Goal: Task Accomplishment & Management: Manage account settings

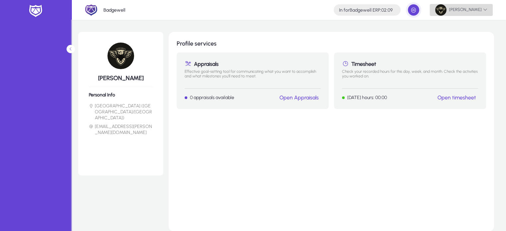
click at [466, 8] on span "[PERSON_NAME]" at bounding box center [461, 9] width 52 height 11
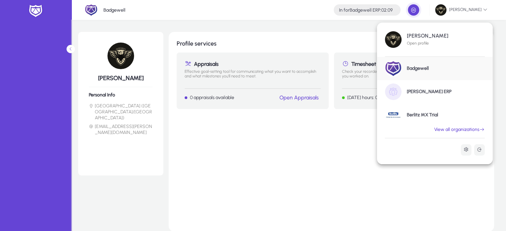
click at [415, 97] on link "[PERSON_NAME] ERP" at bounding box center [435, 91] width 116 height 23
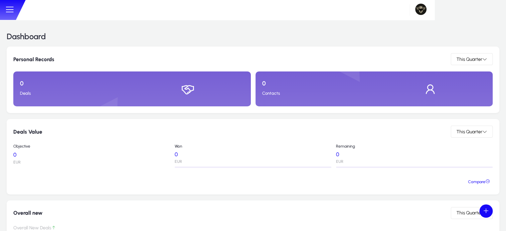
click at [16, 13] on button at bounding box center [10, 10] width 14 height 12
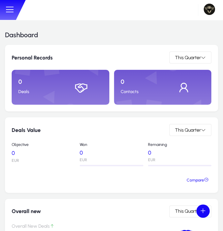
click at [12, 13] on icon at bounding box center [10, 10] width 10 height 10
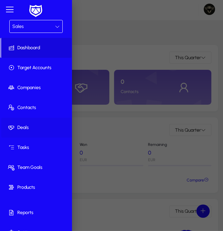
scroll to position [11, 0]
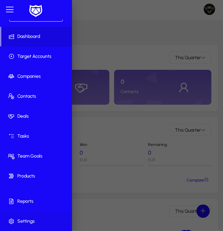
click at [27, 223] on span "Settings" at bounding box center [37, 221] width 72 height 7
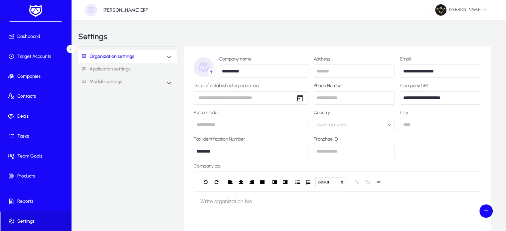
click at [164, 53] on mat-expansion-panel-header "Organization settings" at bounding box center [127, 56] width 99 height 13
click at [114, 73] on link "Organization info" at bounding box center [103, 71] width 35 height 8
click at [114, 75] on link "Roles & Permissions" at bounding box center [105, 79] width 38 height 8
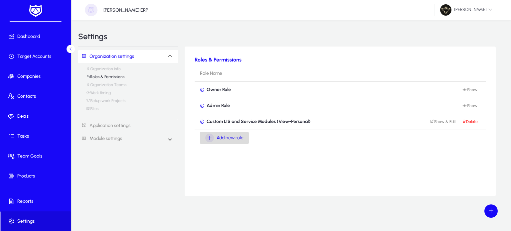
click at [238, 139] on span "Add new role" at bounding box center [230, 138] width 27 height 8
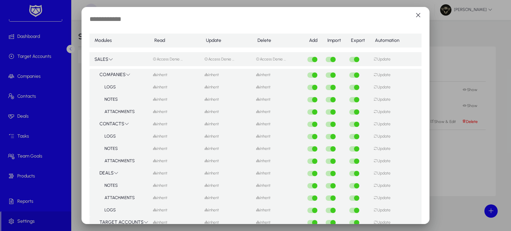
click at [112, 19] on input "text" at bounding box center [144, 20] width 109 height 10
type input "*****"
click at [164, 57] on mat-select-trigger "Access Denie ..." at bounding box center [168, 59] width 30 height 5
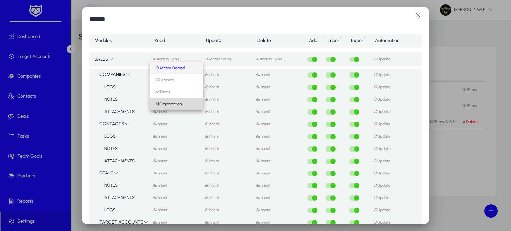
click at [184, 104] on mat-option "Organization" at bounding box center [176, 104] width 53 height 12
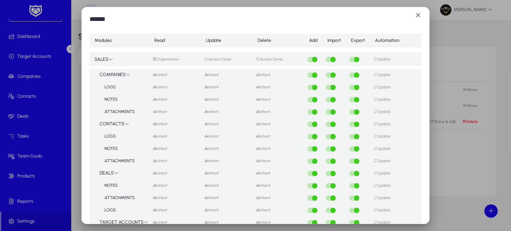
click at [214, 58] on mat-select-trigger "Access Denie ..." at bounding box center [219, 59] width 30 height 5
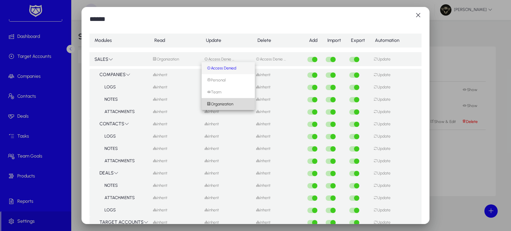
click at [238, 108] on mat-option "Organization" at bounding box center [228, 104] width 53 height 12
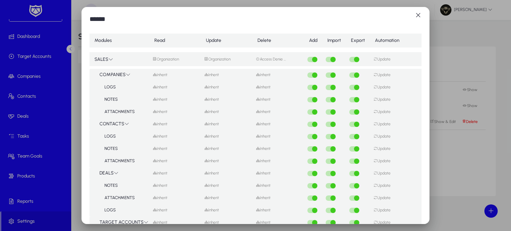
click at [263, 58] on mat-select-trigger "Access Denie ..." at bounding box center [271, 59] width 30 height 5
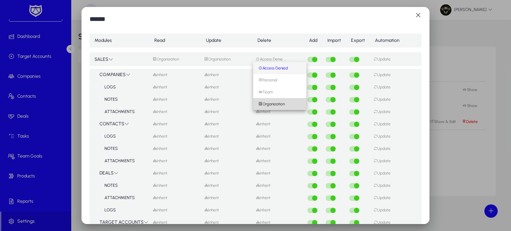
click at [272, 103] on span "Organization" at bounding box center [272, 104] width 26 height 5
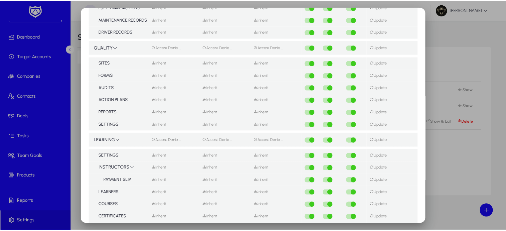
scroll to position [835, 0]
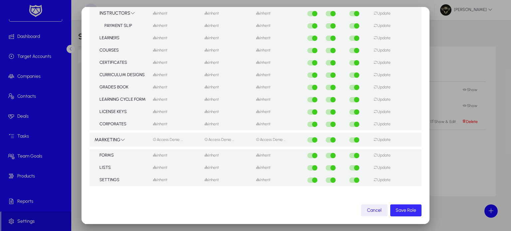
click at [403, 214] on span "submit" at bounding box center [405, 211] width 31 height 16
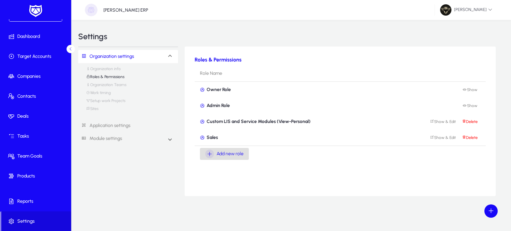
click at [166, 117] on div "Organization settings Organization info Roles & Permissions Organization Teams …" at bounding box center [291, 122] width 426 height 150
click at [140, 184] on div "Organization settings Organization info Roles & Permissions Organization Teams …" at bounding box center [131, 122] width 107 height 150
click at [114, 70] on link "Organization info" at bounding box center [103, 71] width 35 height 8
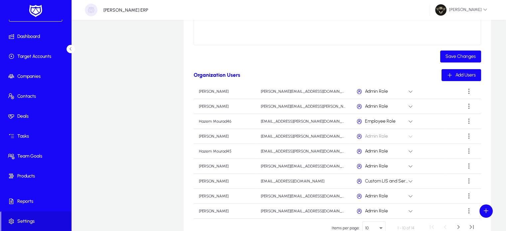
scroll to position [186, 0]
click at [383, 119] on span "Employee Role" at bounding box center [380, 121] width 31 height 6
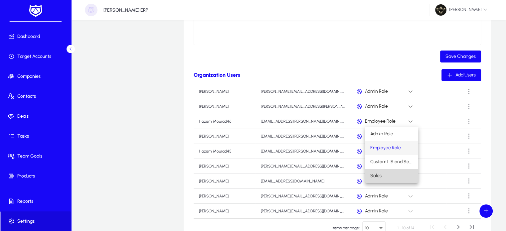
click at [382, 171] on mat-option "Sales" at bounding box center [391, 176] width 53 height 14
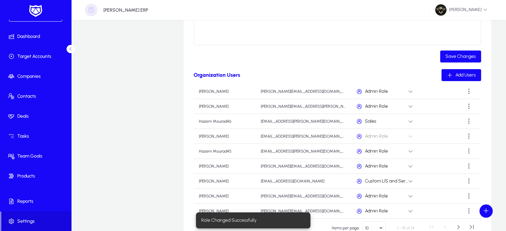
click at [360, 63] on div "**********" at bounding box center [338, 53] width 308 height 387
